Goal: Task Accomplishment & Management: Use online tool/utility

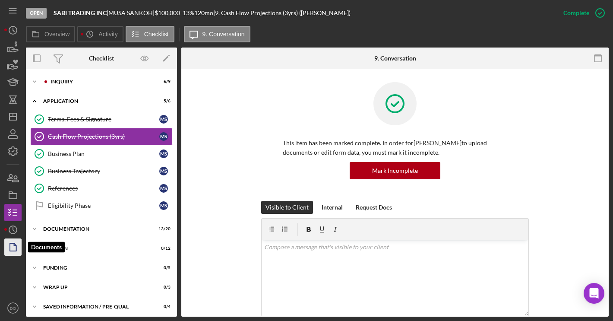
click at [10, 243] on polygon "button" at bounding box center [13, 247] width 6 height 8
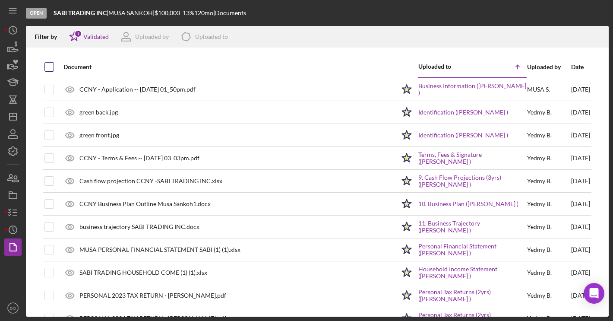
click at [47, 66] on input "checkbox" at bounding box center [49, 67] width 9 height 9
checkbox input "true"
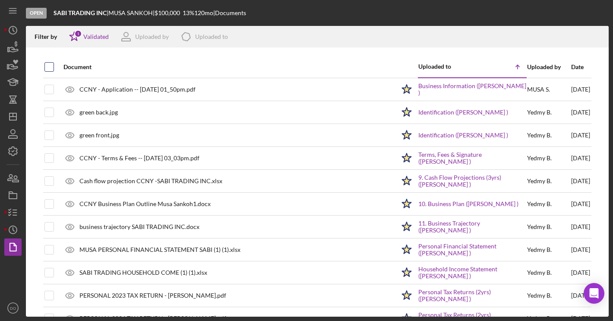
checkbox input "true"
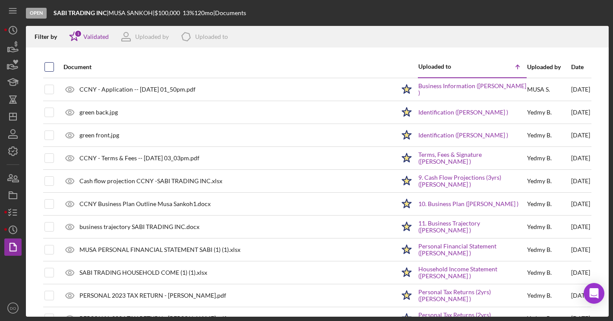
checkbox input "true"
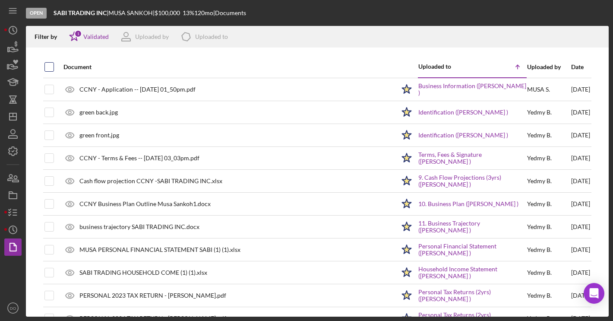
checkbox input "true"
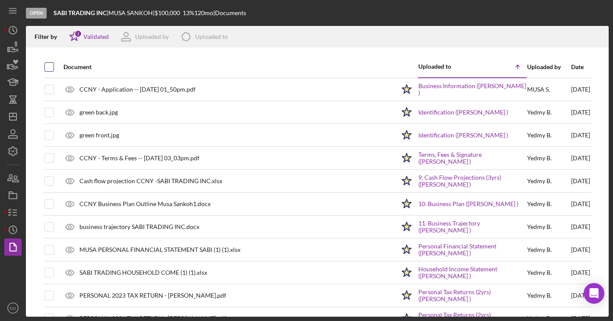
checkbox input "true"
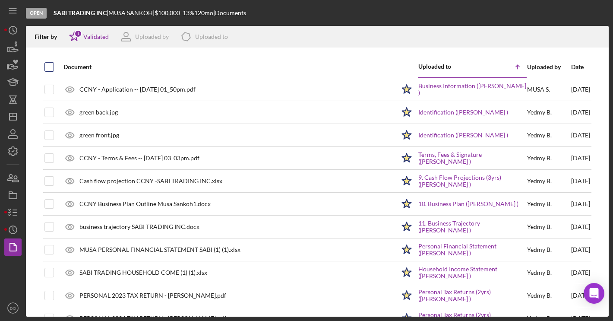
checkbox input "true"
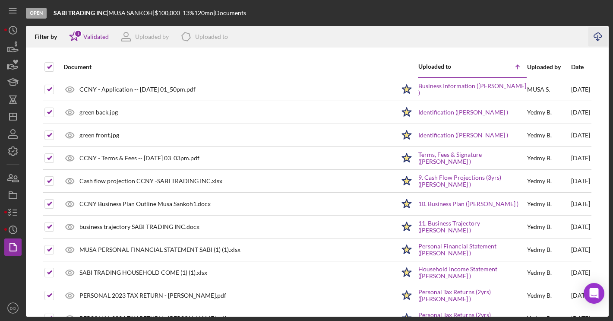
click at [602, 32] on icon "Icon/Download" at bounding box center [597, 36] width 19 height 19
click at [8, 119] on icon "Icon/Dashboard" at bounding box center [13, 117] width 22 height 22
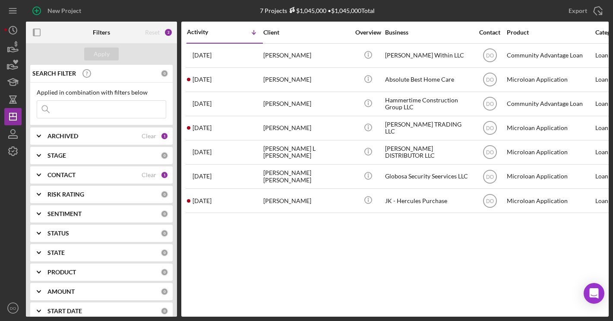
click at [143, 1] on div "New Project" at bounding box center [123, 11] width 194 height 22
